Goal: Information Seeking & Learning: Learn about a topic

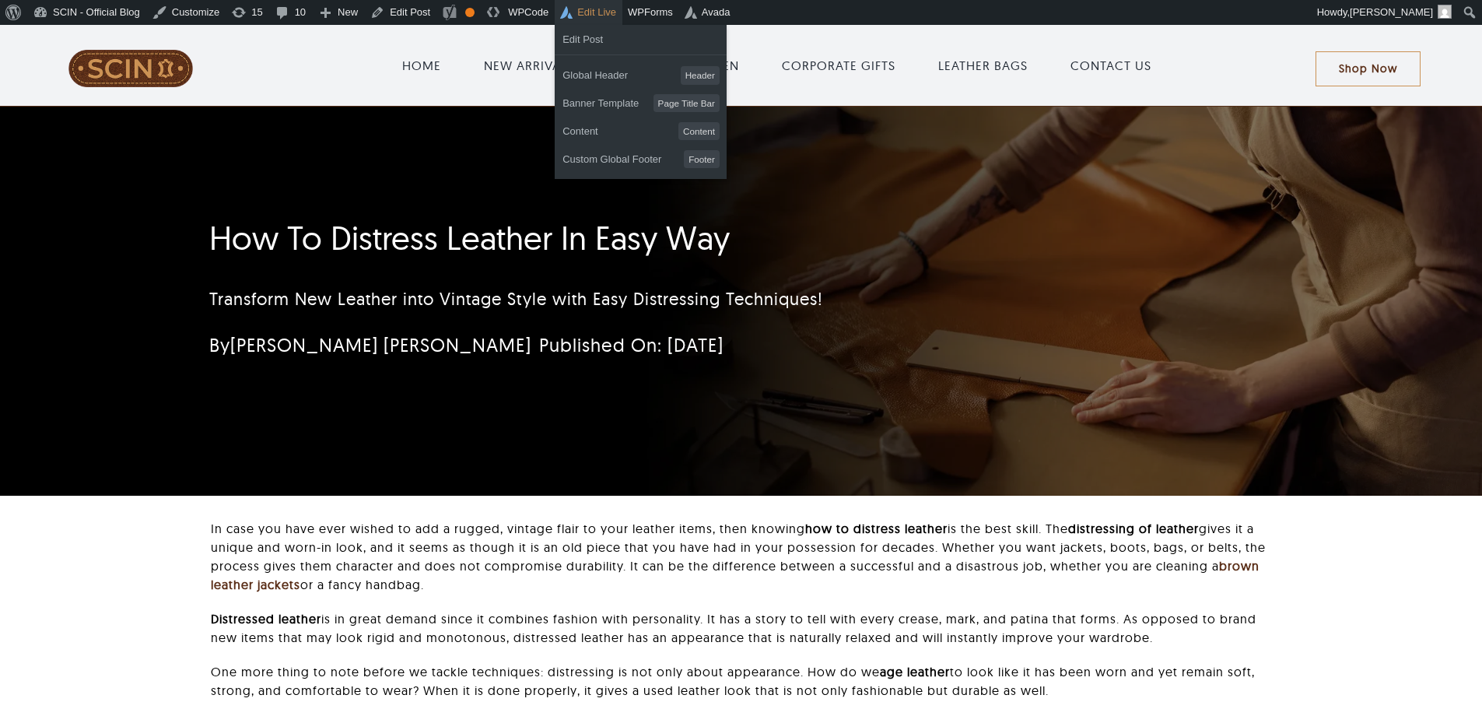
scroll to position [25, 0]
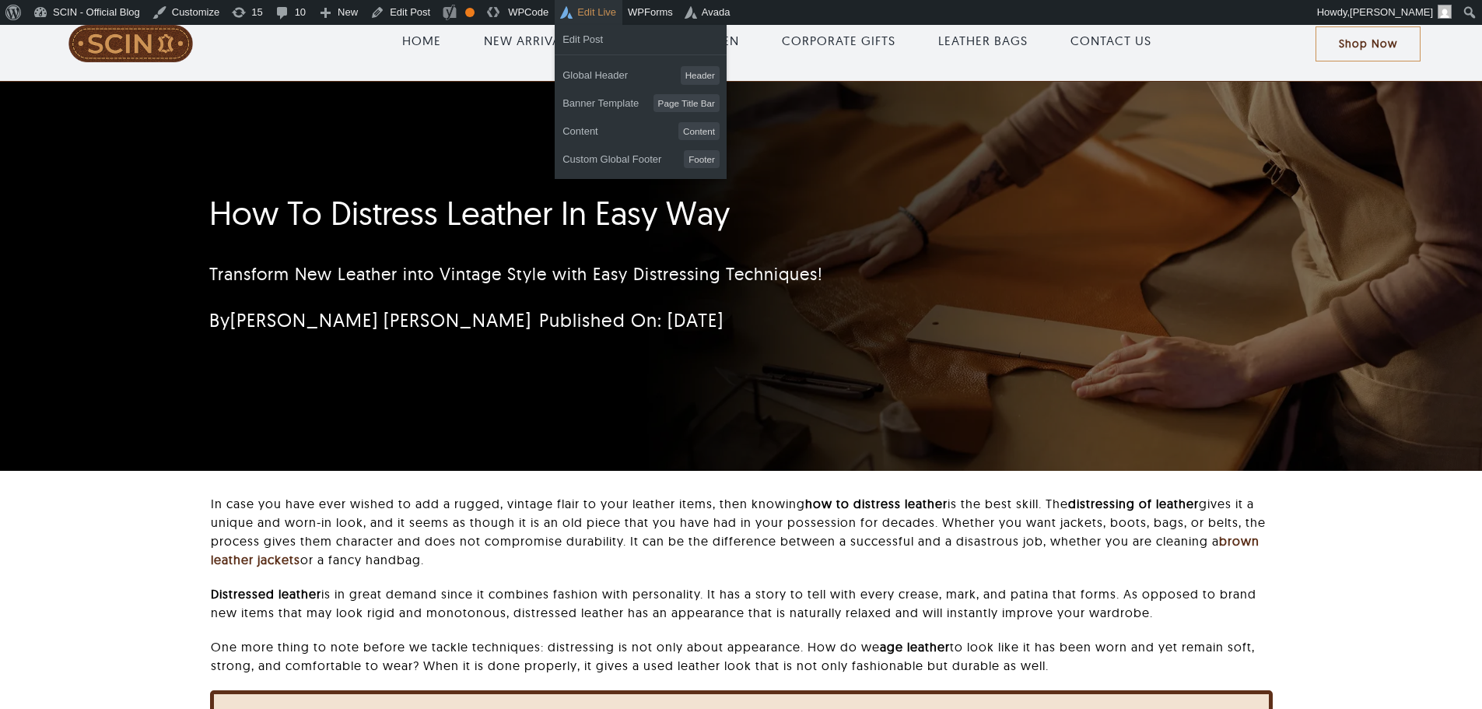
click at [605, 16] on link "Edit Live" at bounding box center [589, 12] width 68 height 25
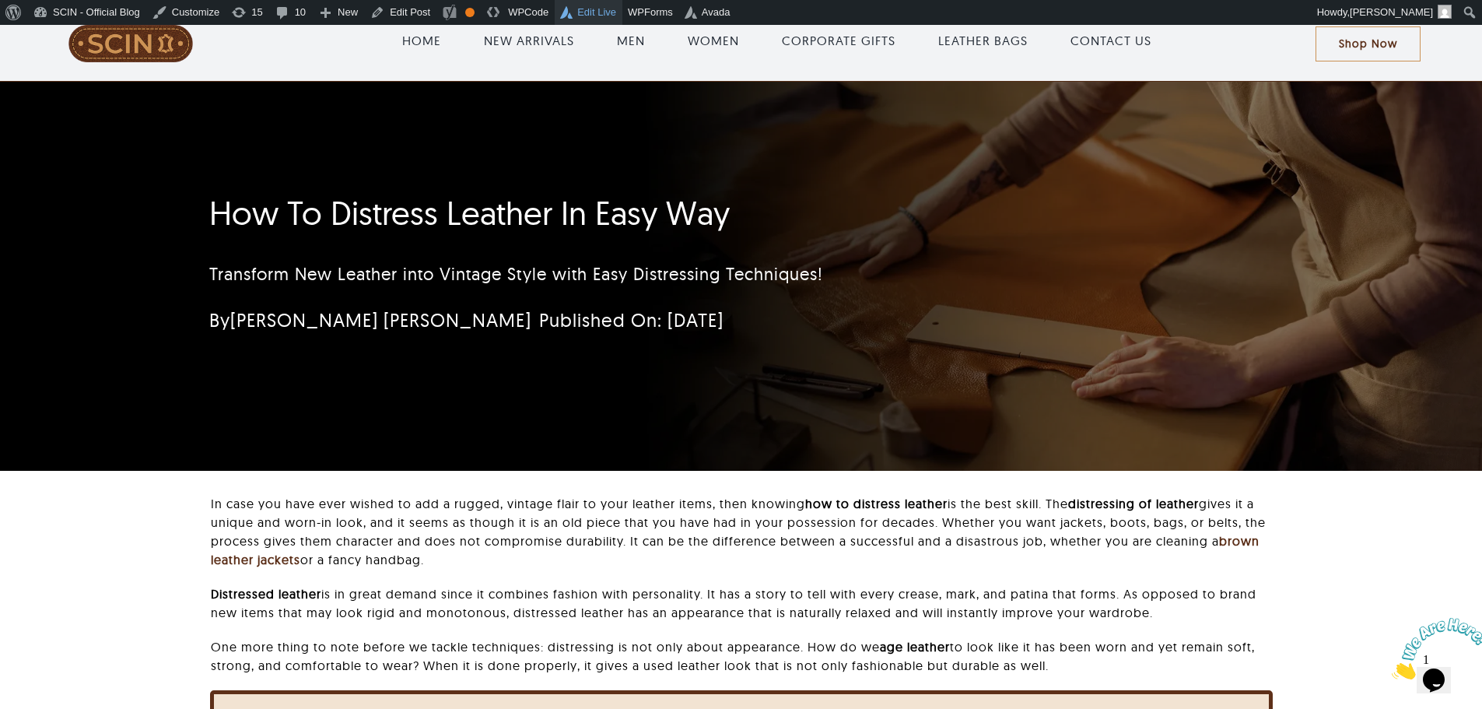
scroll to position [0, 0]
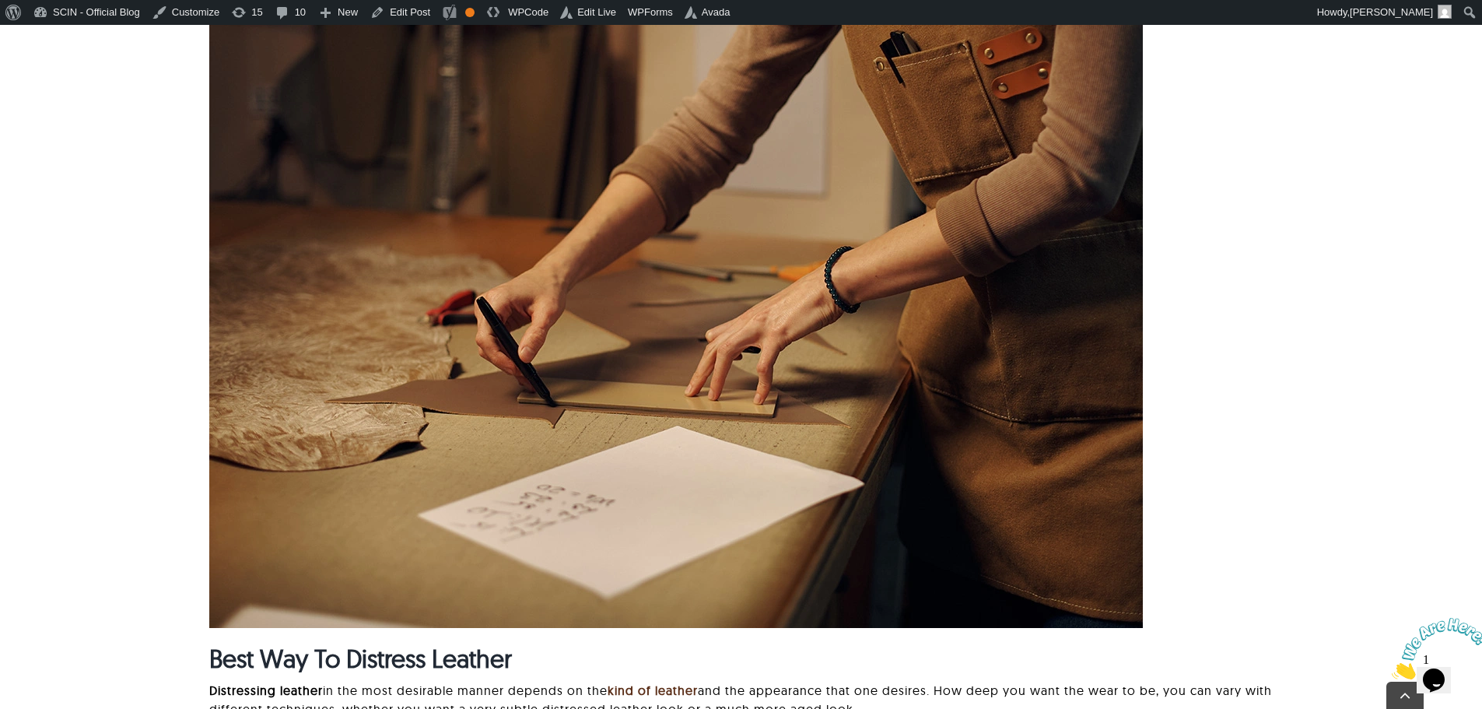
scroll to position [1167, 0]
